Goal: Find specific page/section: Find specific page/section

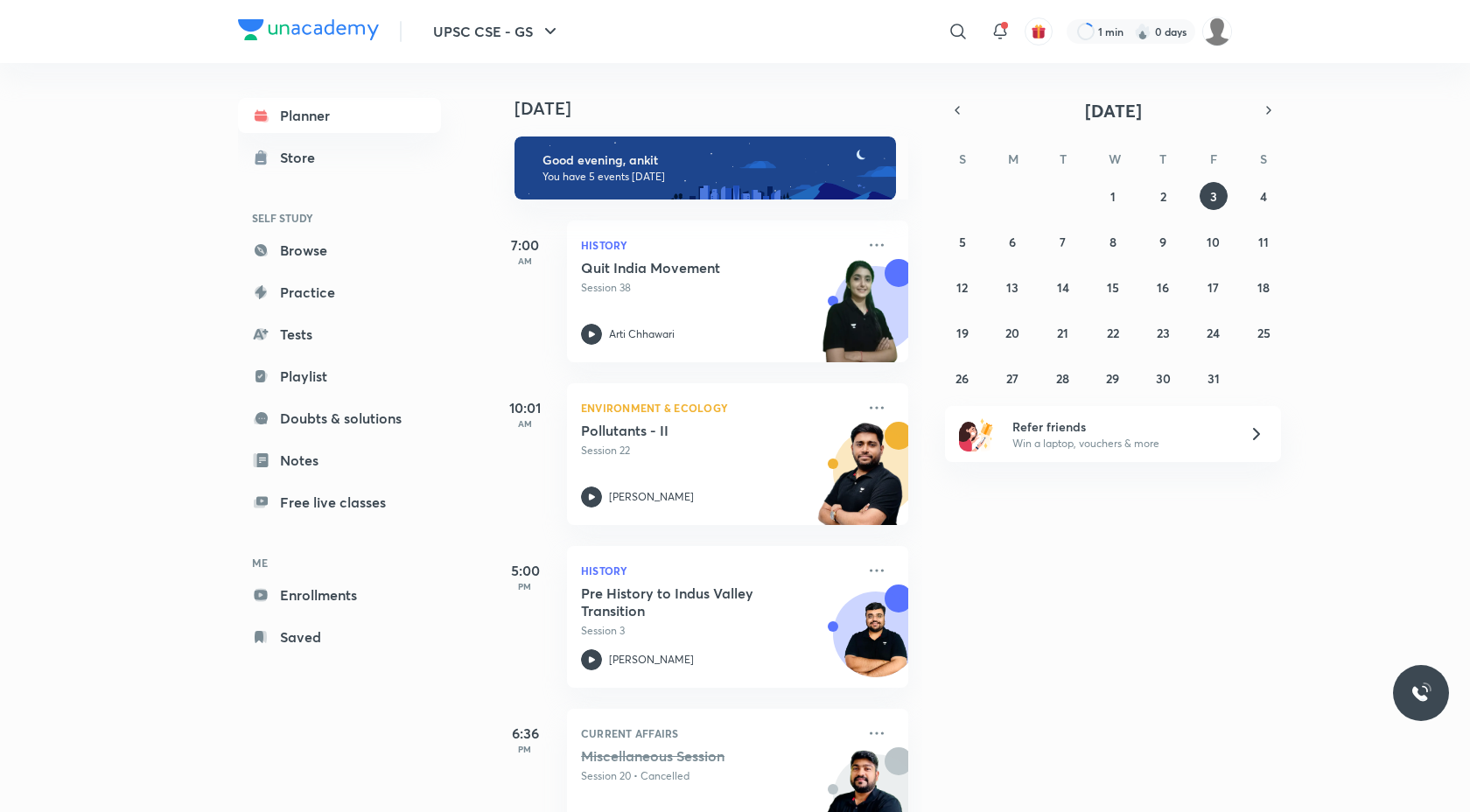
click at [279, 42] on div at bounding box center [308, 32] width 141 height 25
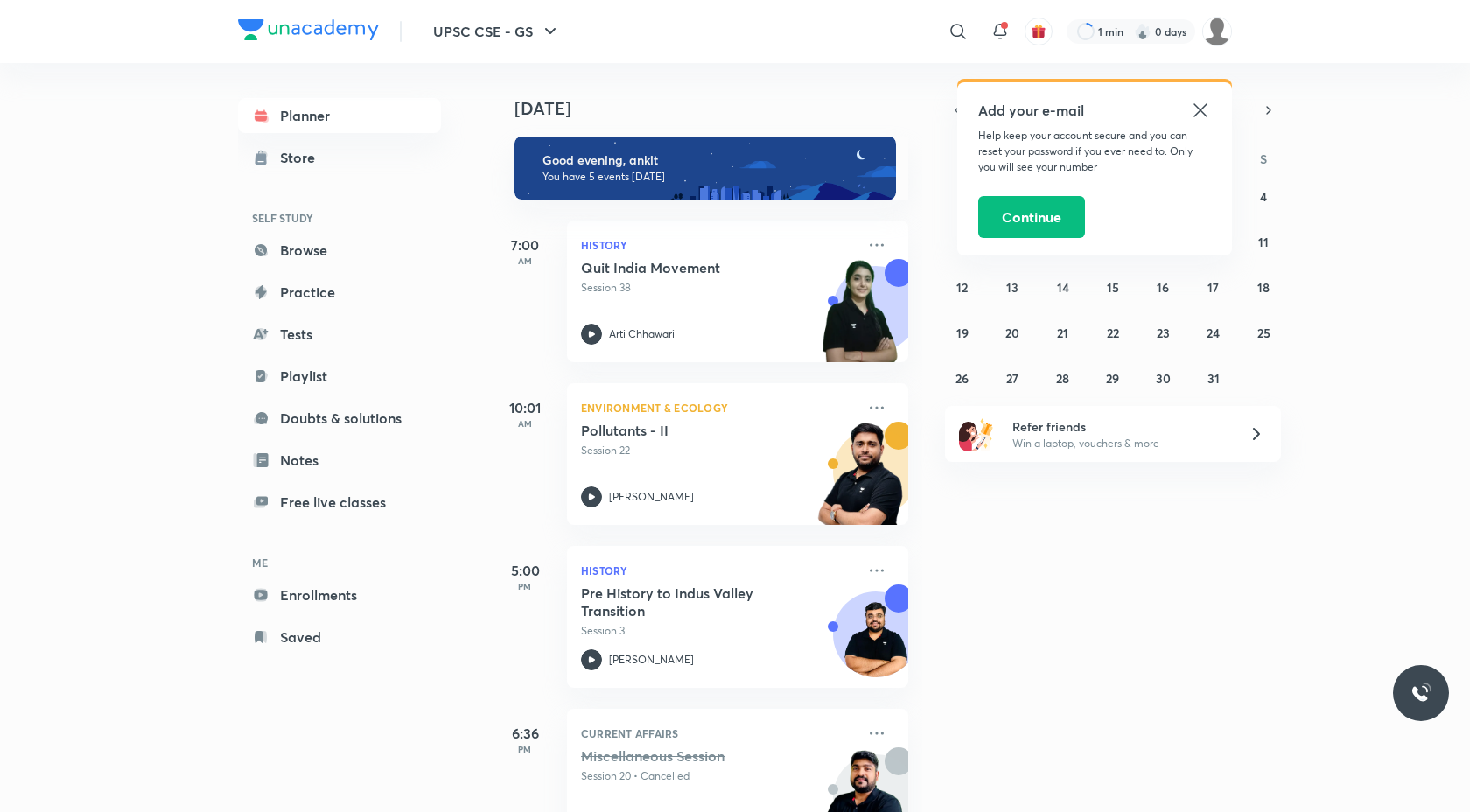
click at [276, 19] on img at bounding box center [308, 30] width 141 height 21
click at [255, 24] on img at bounding box center [308, 30] width 141 height 21
click at [334, 27] on img at bounding box center [308, 30] width 141 height 21
